Goal: Communication & Community: Answer question/provide support

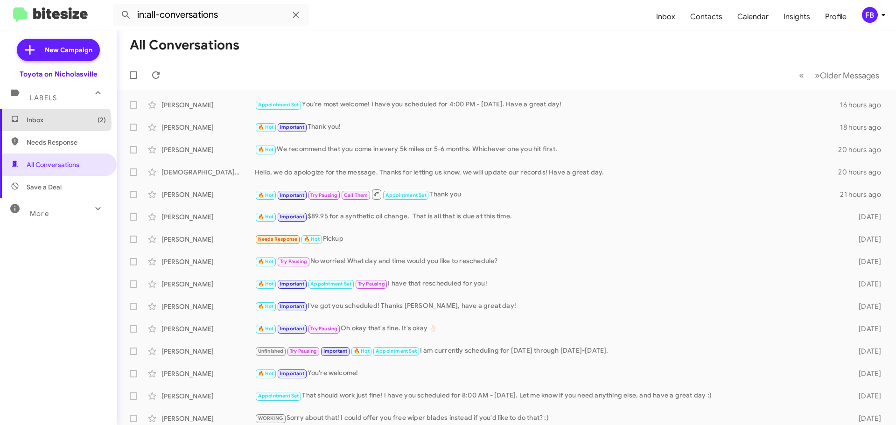
click at [52, 123] on span "Inbox (2)" at bounding box center [66, 119] width 79 height 9
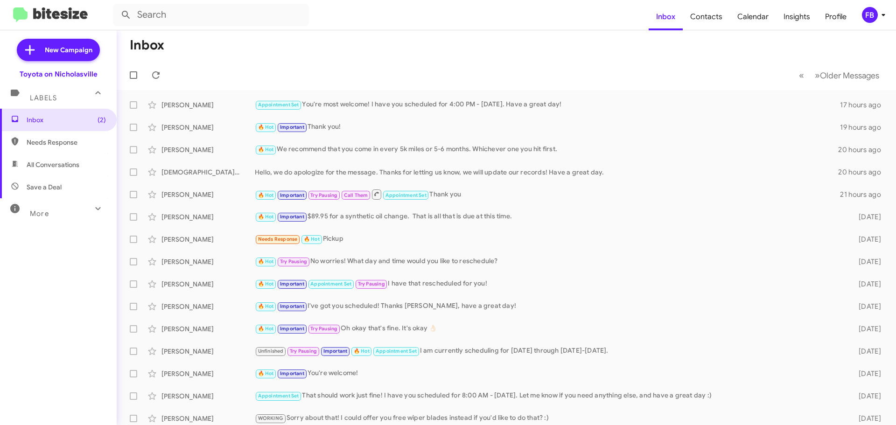
click at [76, 161] on span "All Conversations" at bounding box center [53, 164] width 53 height 9
type input "in:all-conversations"
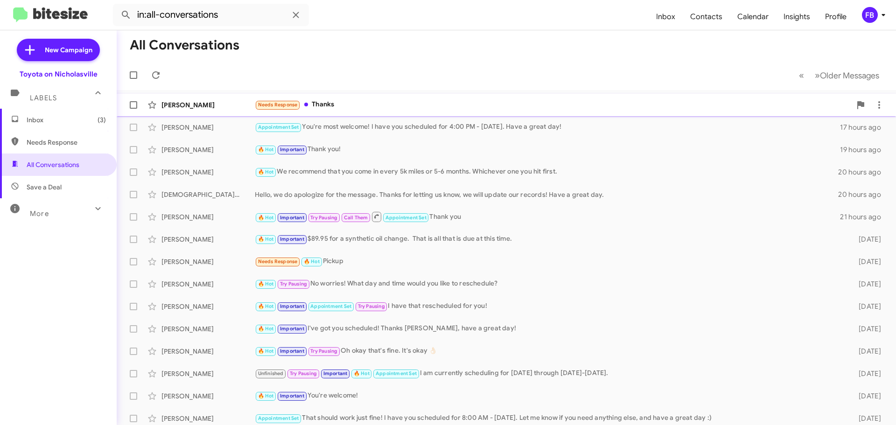
click at [374, 103] on div "Needs Response Thanks" at bounding box center [553, 104] width 596 height 11
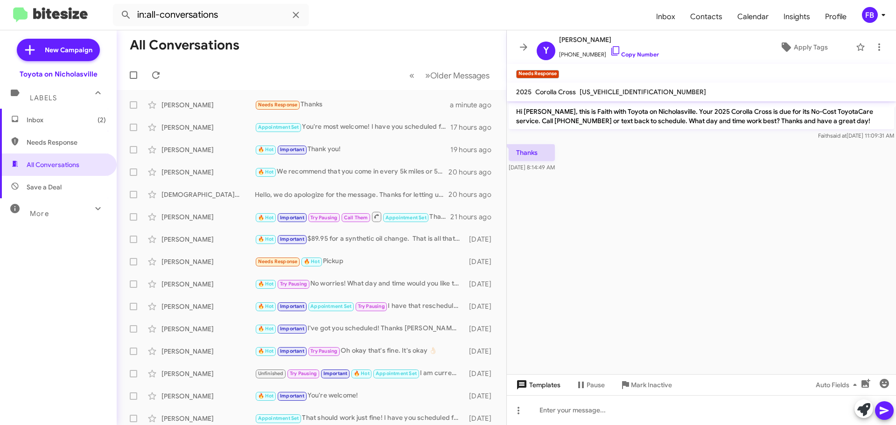
click at [540, 384] on span "Templates" at bounding box center [537, 384] width 46 height 17
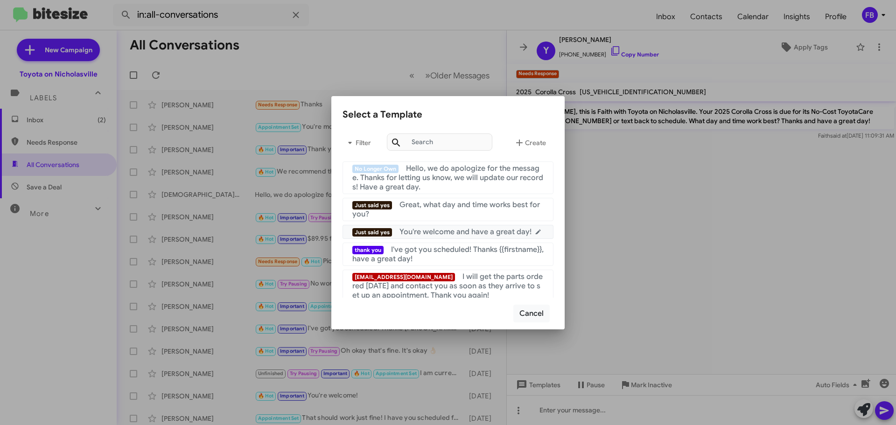
click at [469, 237] on div "Just said yes You're welcome and have a great day!" at bounding box center [447, 231] width 191 height 9
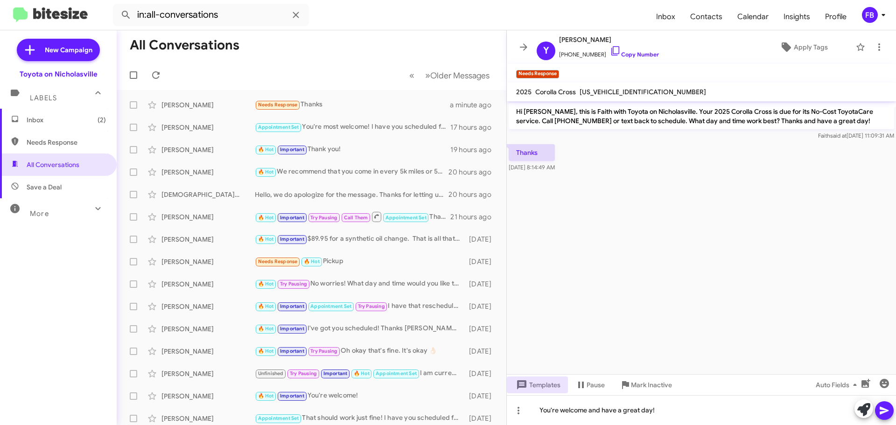
click at [888, 417] on span at bounding box center [883, 410] width 11 height 19
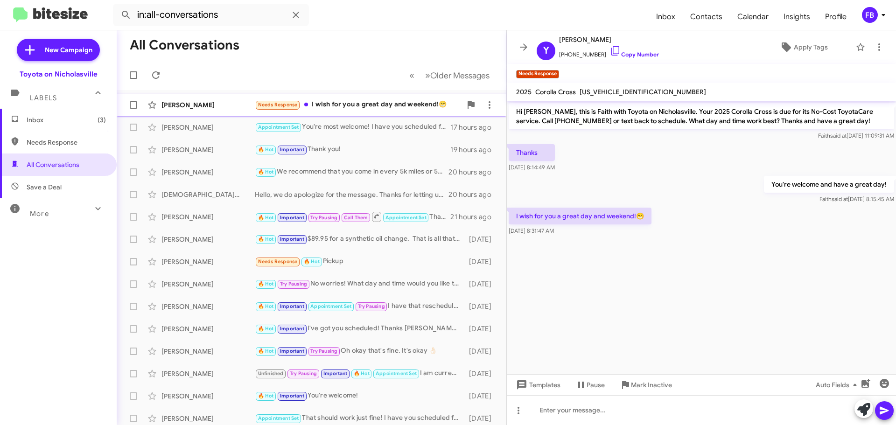
click at [349, 109] on div "Needs Response I wish for you a great day and weekend!😁" at bounding box center [358, 104] width 207 height 11
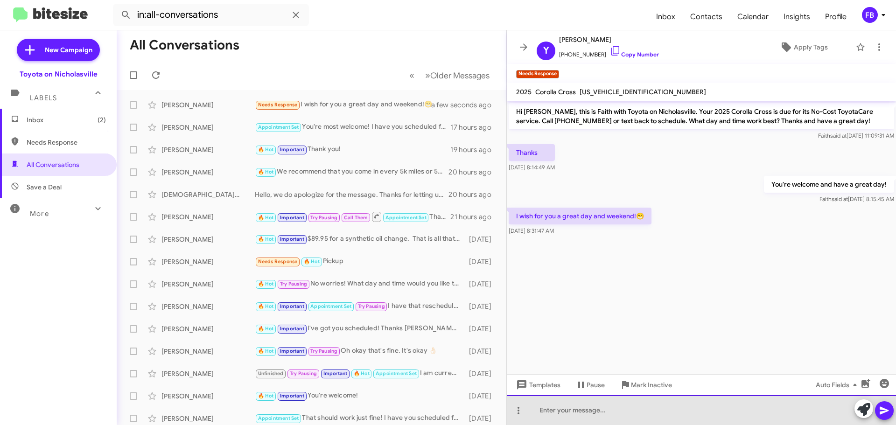
click at [566, 408] on div at bounding box center [701, 410] width 389 height 30
click at [549, 411] on div at bounding box center [701, 410] width 389 height 30
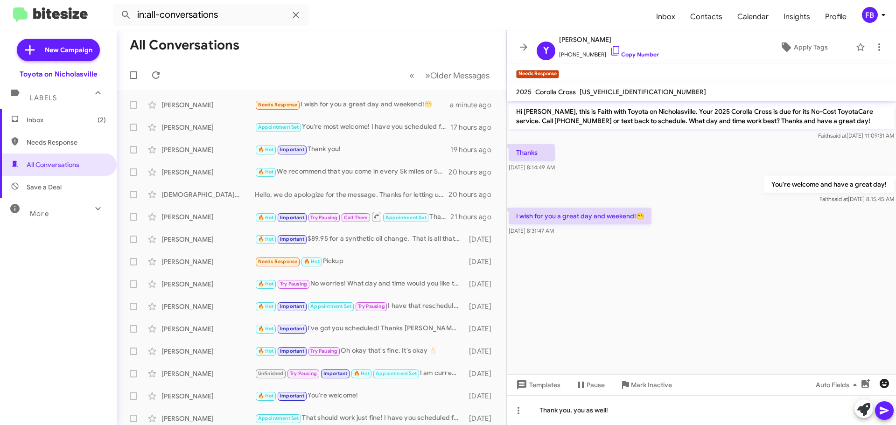
click at [883, 383] on icon "button" at bounding box center [883, 383] width 9 height 9
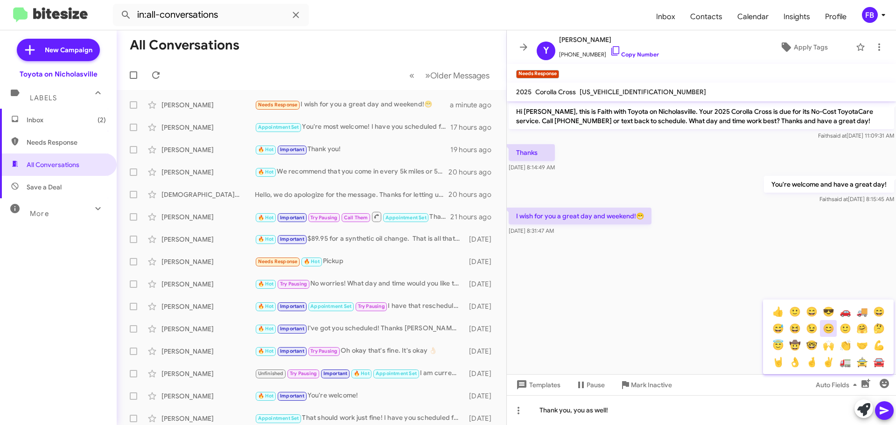
click at [829, 331] on button "😊" at bounding box center [828, 328] width 17 height 17
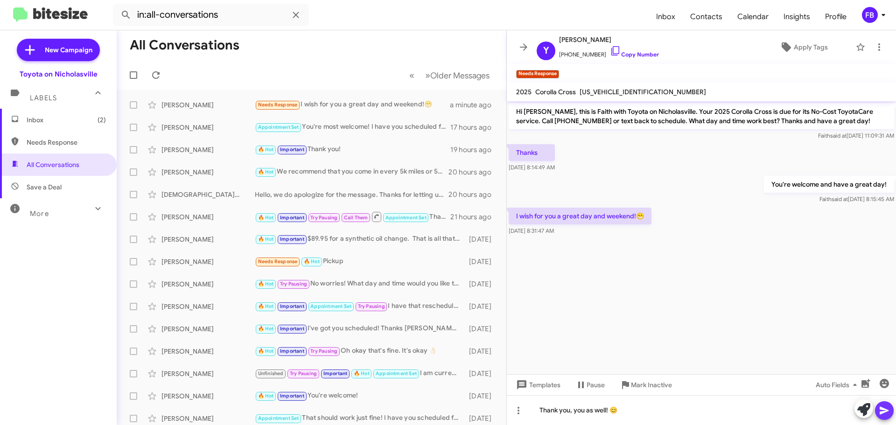
click at [890, 410] on button at bounding box center [884, 410] width 19 height 19
drag, startPoint x: 43, startPoint y: 117, endPoint x: 47, endPoint y: 114, distance: 4.8
click at [43, 117] on span "Inbox (2)" at bounding box center [66, 119] width 79 height 9
